Goal: Task Accomplishment & Management: Manage account settings

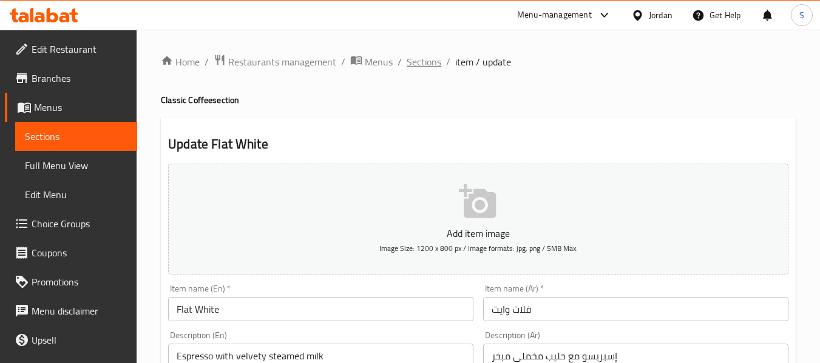
click at [410, 60] on span "Sections" at bounding box center [423, 62] width 35 height 15
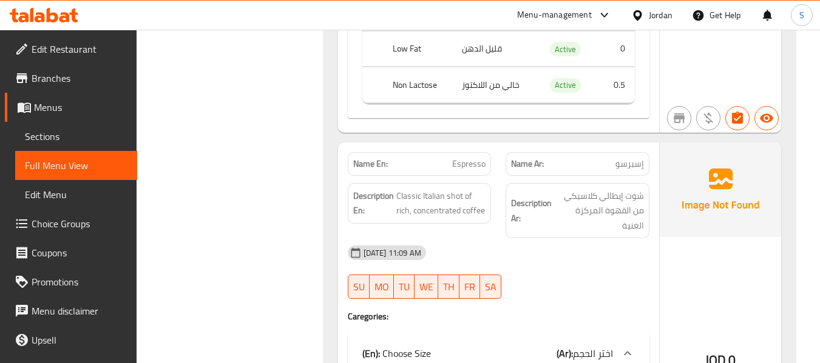
scroll to position [12417, 0]
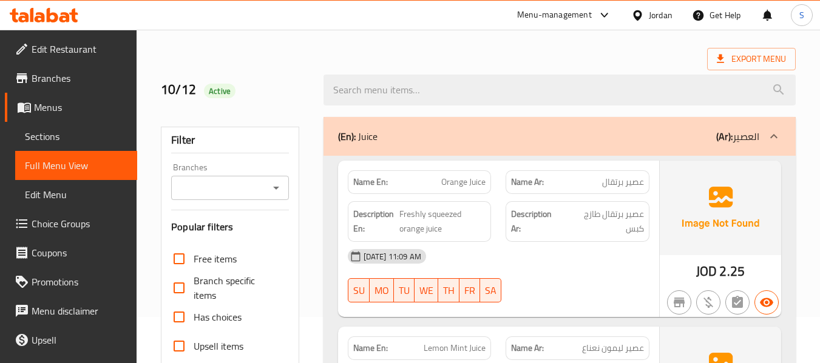
scroll to position [9940, 0]
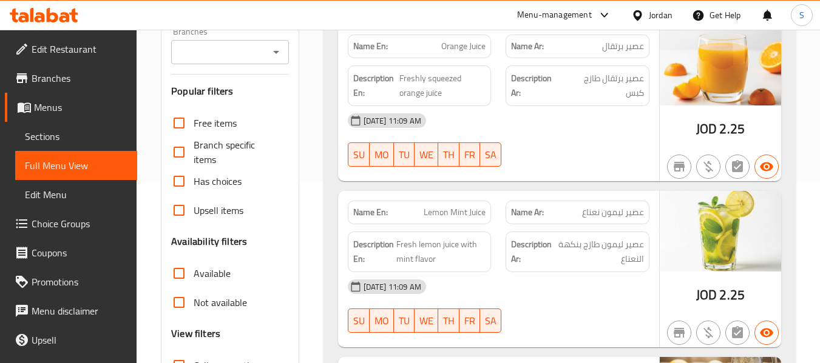
scroll to position [243, 0]
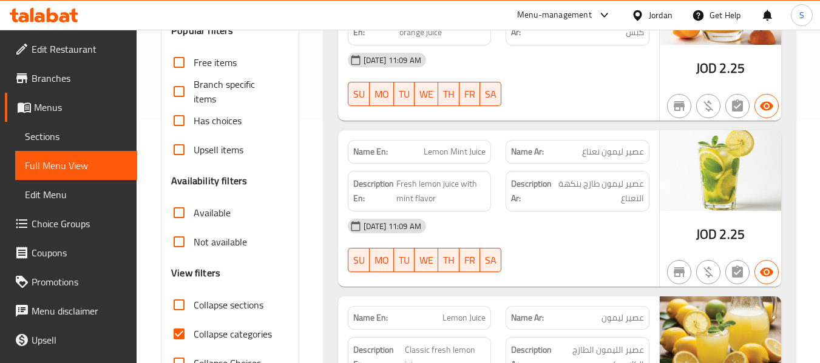
click at [233, 337] on span "Collapse categories" at bounding box center [233, 334] width 78 height 15
click at [194, 337] on input "Collapse categories" at bounding box center [178, 334] width 29 height 29
checkbox input "false"
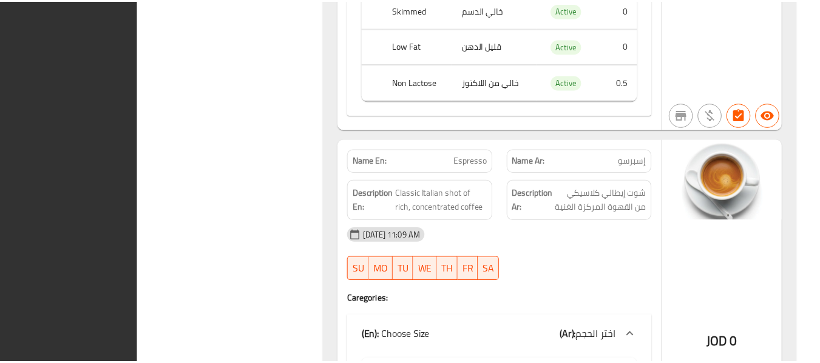
scroll to position [12415, 0]
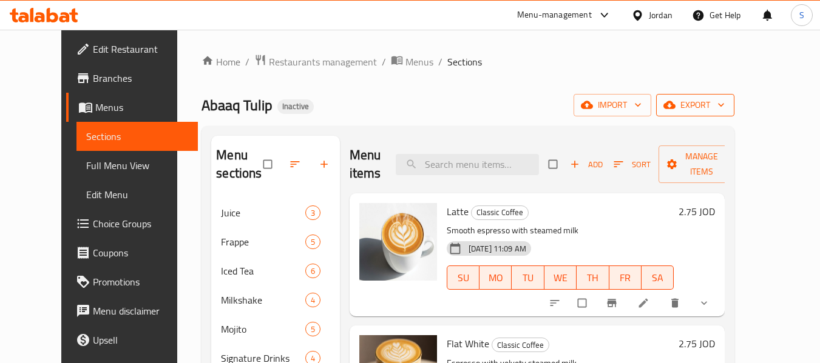
click at [724, 100] on span "export" at bounding box center [695, 105] width 59 height 15
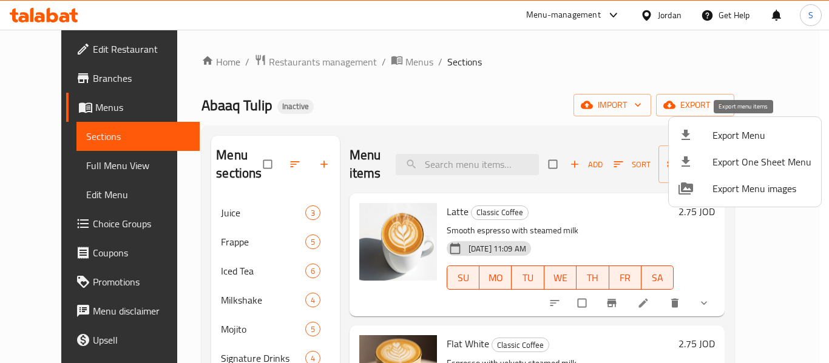
click at [730, 128] on span "Export Menu" at bounding box center [761, 135] width 99 height 15
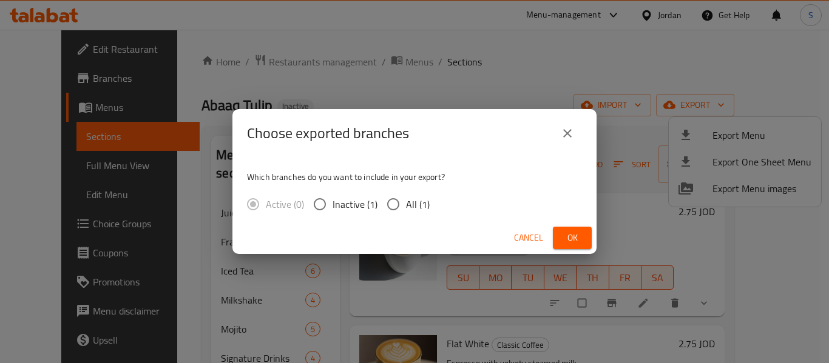
click at [417, 204] on span "All (1)" at bounding box center [418, 204] width 24 height 15
click at [406, 204] on input "All (1)" at bounding box center [392, 204] width 25 height 25
radio input "true"
click at [576, 240] on span "Ok" at bounding box center [571, 238] width 19 height 15
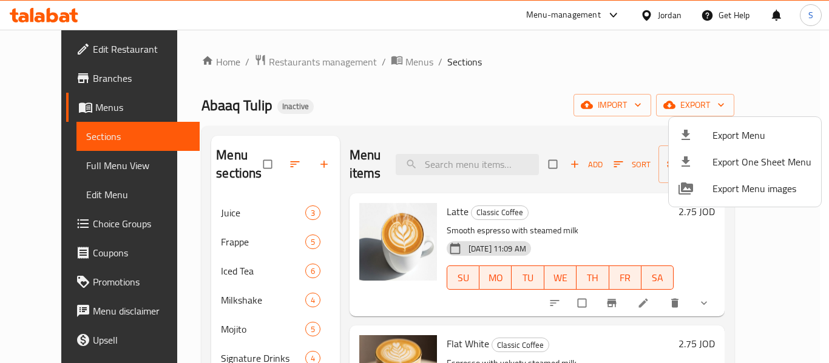
click at [467, 46] on div at bounding box center [414, 181] width 829 height 363
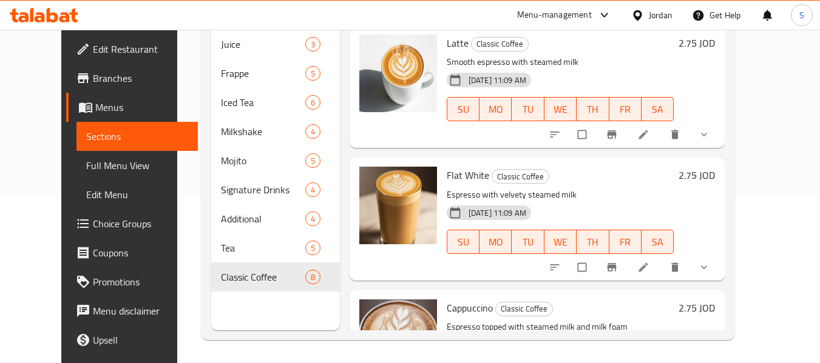
scroll to position [170, 0]
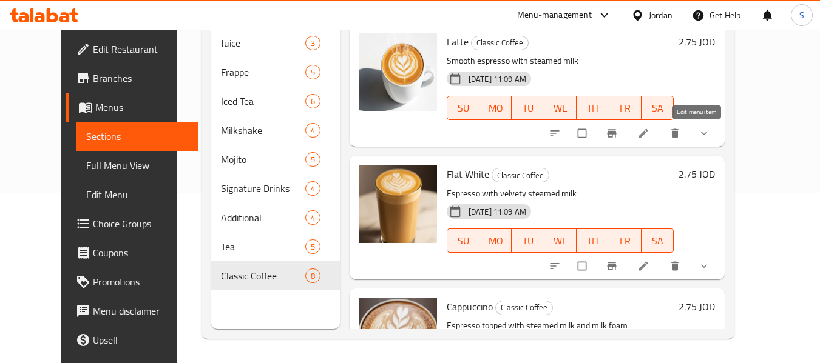
click at [649, 139] on icon at bounding box center [643, 133] width 12 height 12
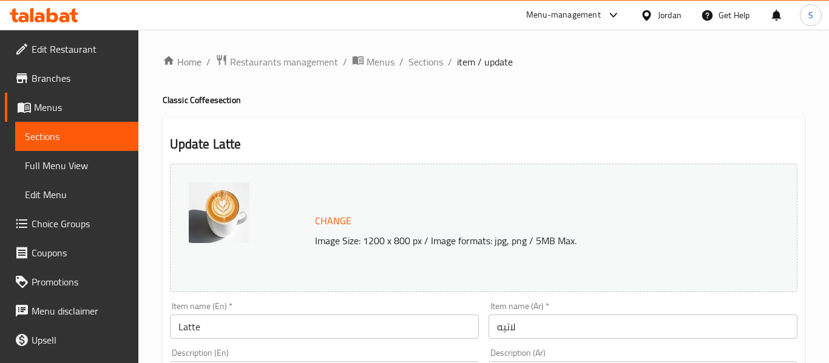
type input "اختيارك من نكهة الحليب :"
type input "0"
type input "اختيارك من نوع الحليب :"
type input "1"
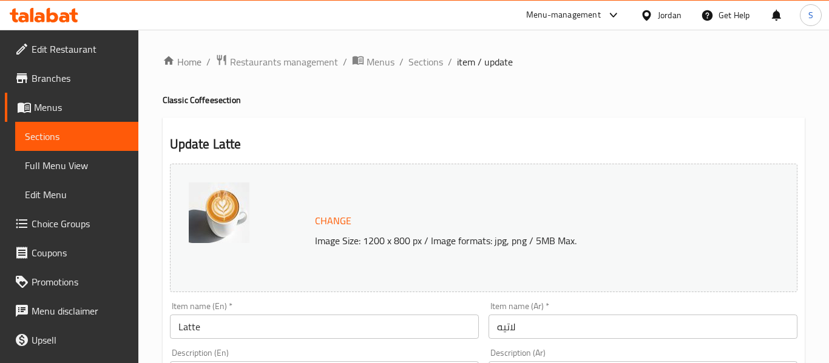
type input "1"
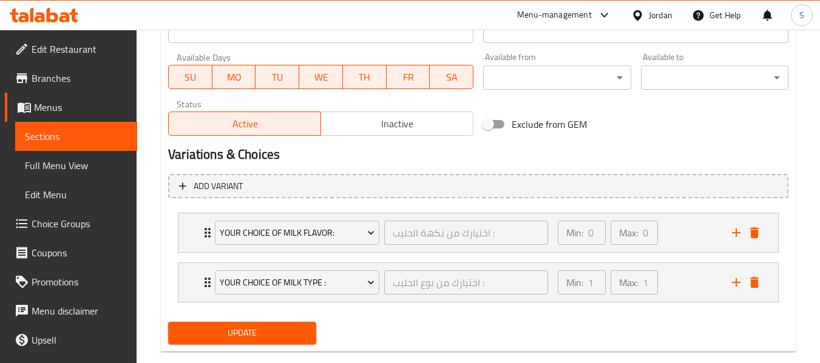
scroll to position [581, 0]
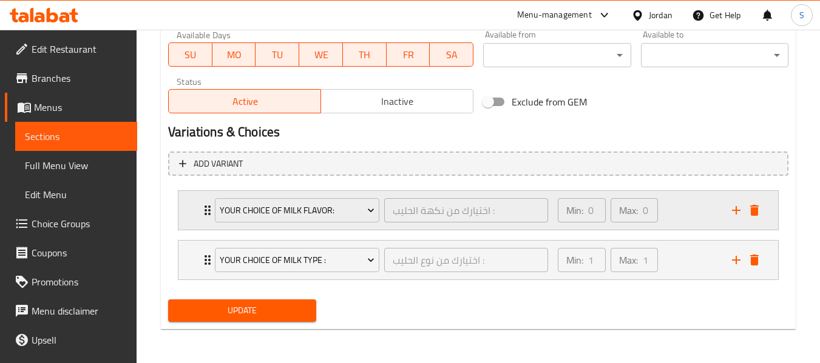
click at [683, 212] on div "Min: 0 ​ Max: 0 ​" at bounding box center [637, 210] width 174 height 39
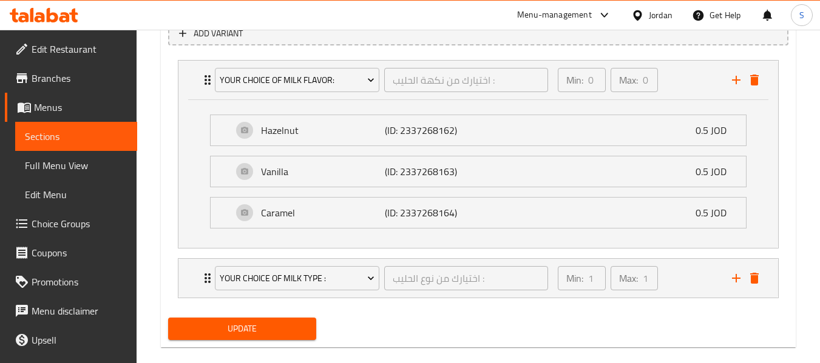
scroll to position [730, 0]
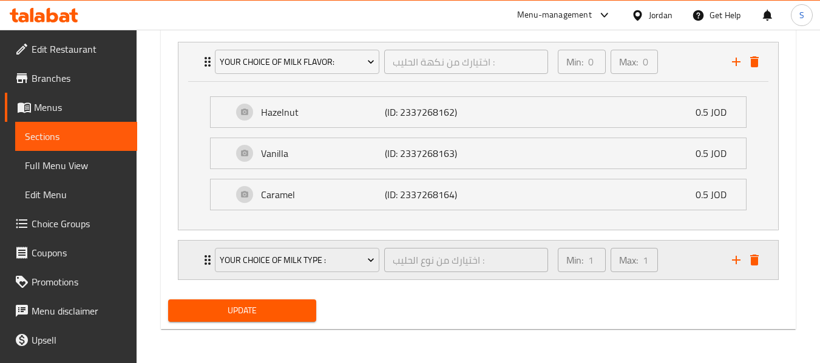
click at [673, 261] on div "Min: 1 ​ Max: 1 ​" at bounding box center [637, 260] width 174 height 39
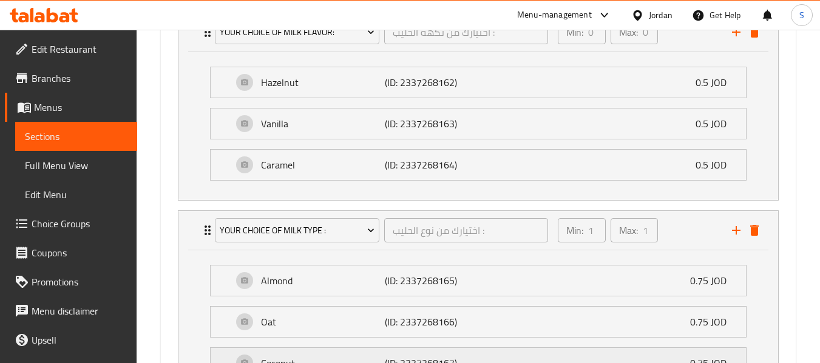
scroll to position [517, 0]
